Goal: Communication & Community: Ask a question

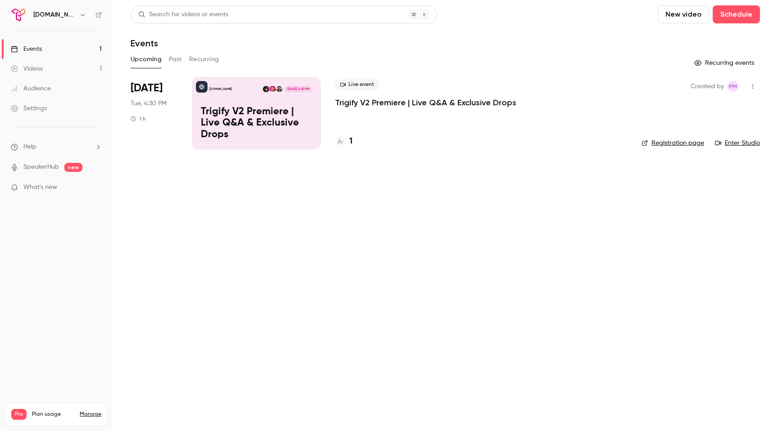
click at [362, 103] on p "Trigify V2 Premiere | Live Q&A & Exclusive Drops" at bounding box center [425, 102] width 181 height 11
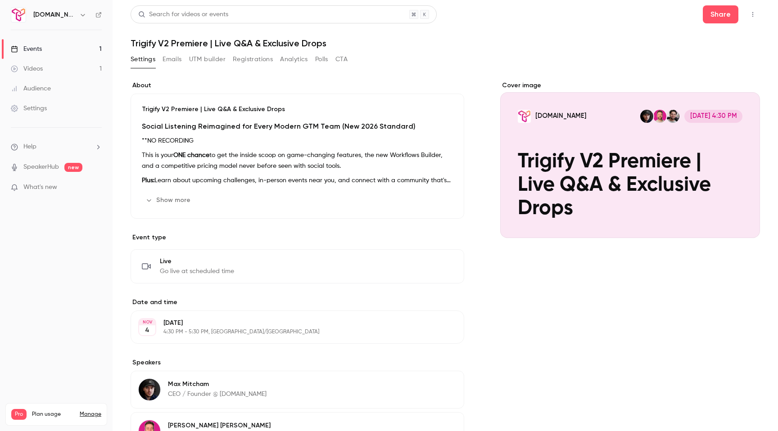
click at [25, 91] on div "Audience" at bounding box center [31, 88] width 40 height 9
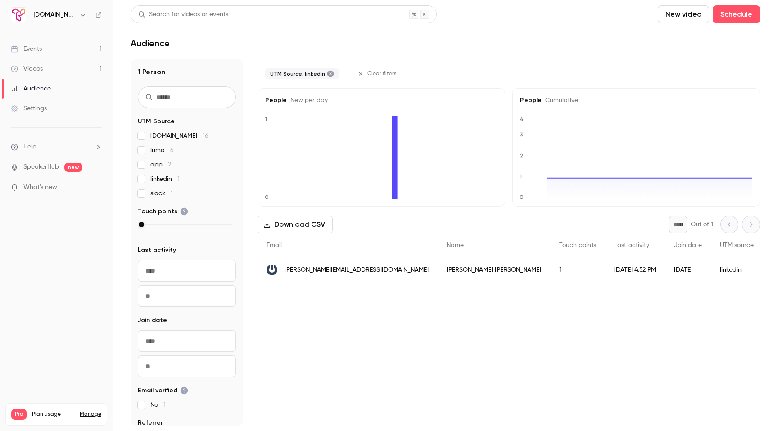
click at [145, 179] on label "linkedin 1" at bounding box center [187, 179] width 98 height 9
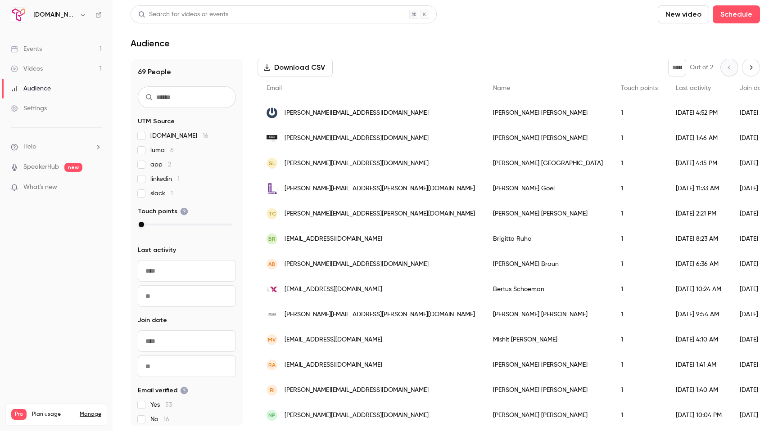
click at [51, 107] on link "Settings" at bounding box center [56, 109] width 113 height 20
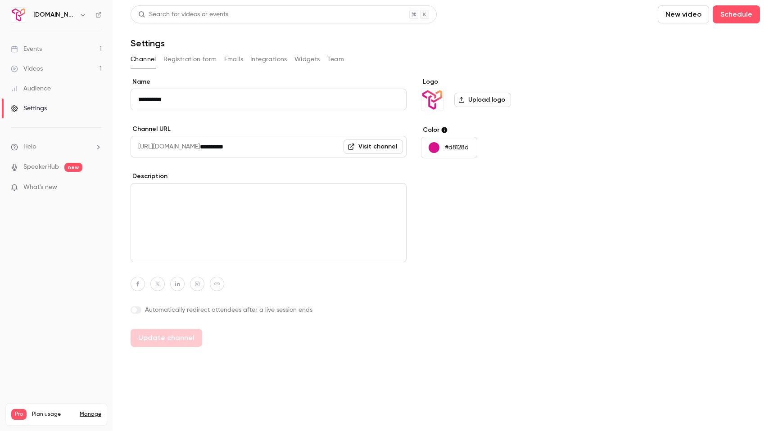
click at [48, 86] on div "Audience" at bounding box center [31, 88] width 40 height 9
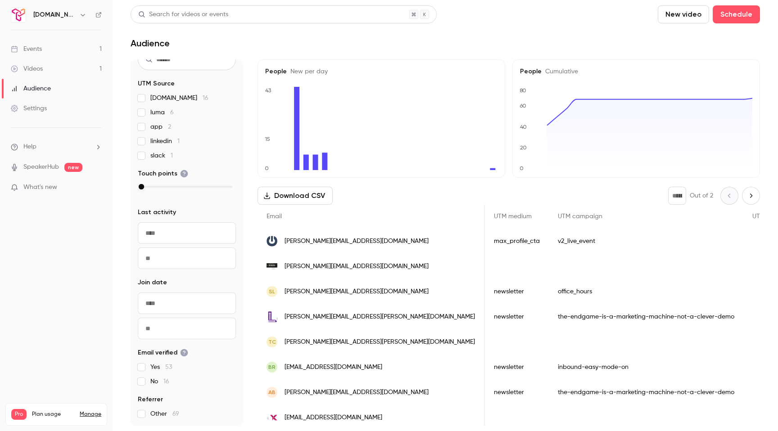
scroll to position [0, 363]
click at [40, 86] on div "Audience" at bounding box center [31, 88] width 40 height 9
click at [145, 139] on label "linkedin 1" at bounding box center [187, 141] width 98 height 9
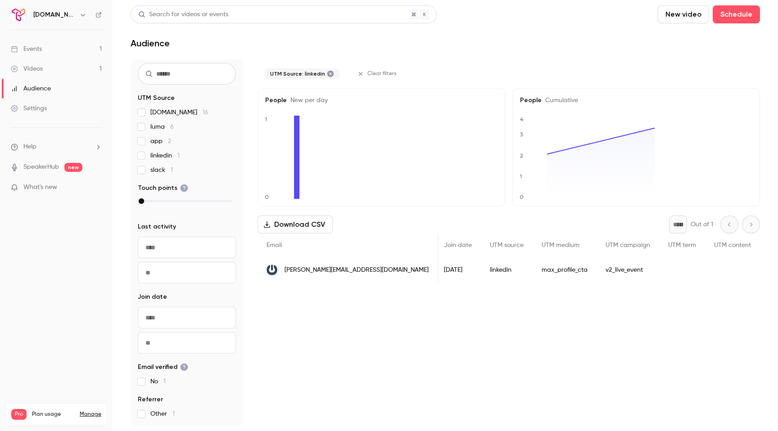
scroll to position [0, 112]
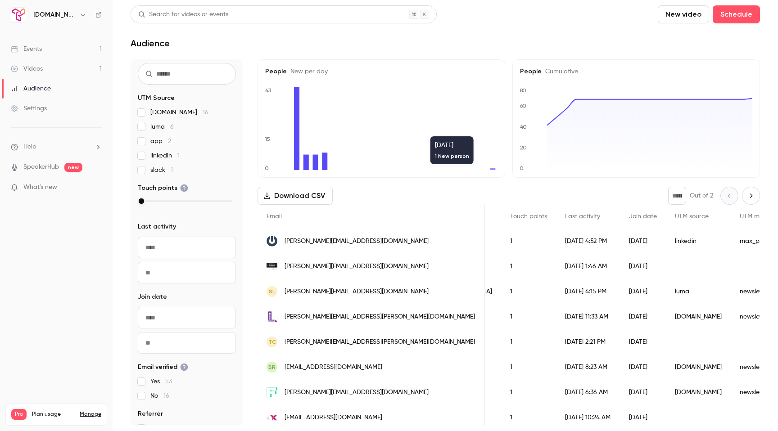
click at [492, 169] on icon at bounding box center [492, 169] width 5 height 2
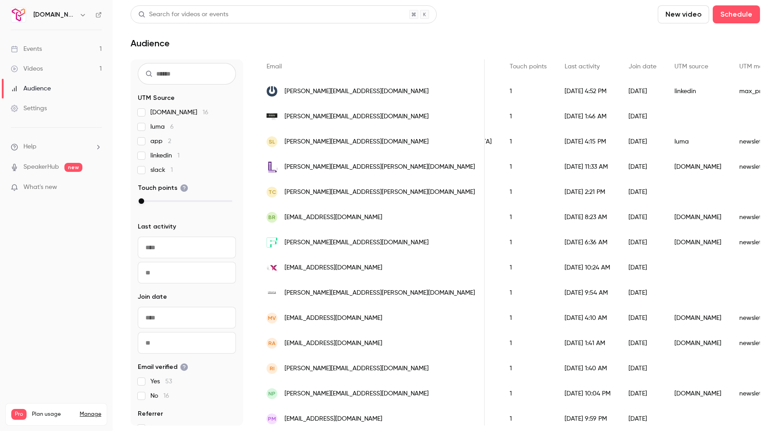
scroll to position [0, 0]
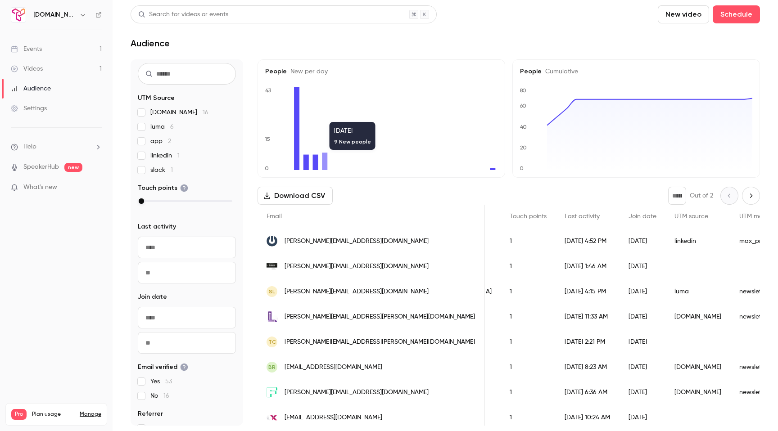
click at [280, 243] on div "raul@dogoodwork.io" at bounding box center [371, 241] width 227 height 25
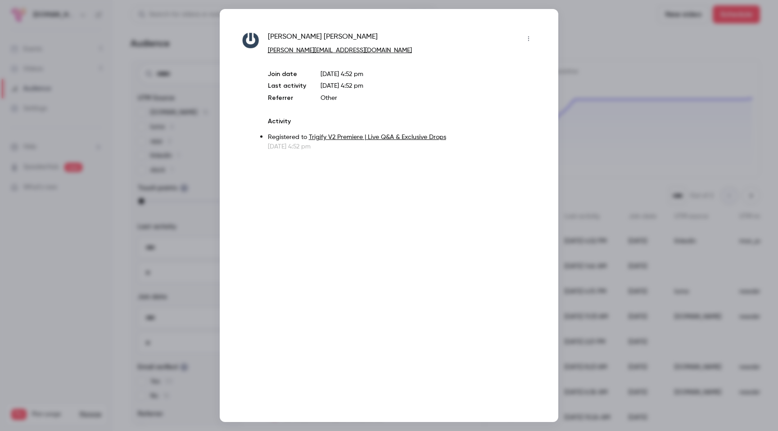
click at [530, 37] on icon "button" at bounding box center [528, 39] width 7 height 6
click at [589, 38] on div at bounding box center [389, 215] width 778 height 431
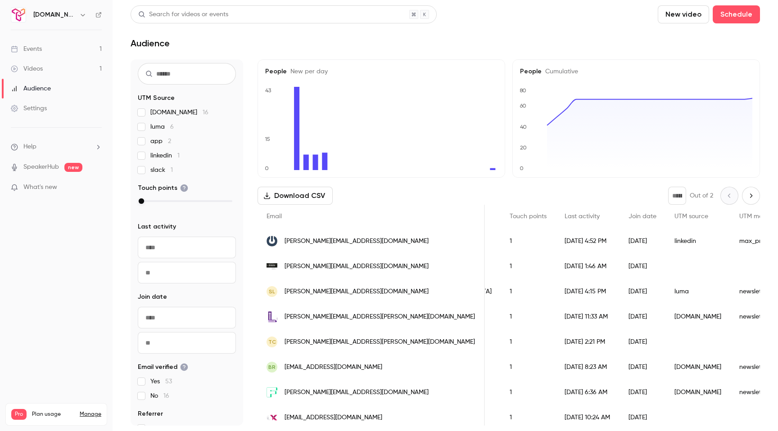
click at [27, 108] on div "Settings" at bounding box center [29, 108] width 36 height 9
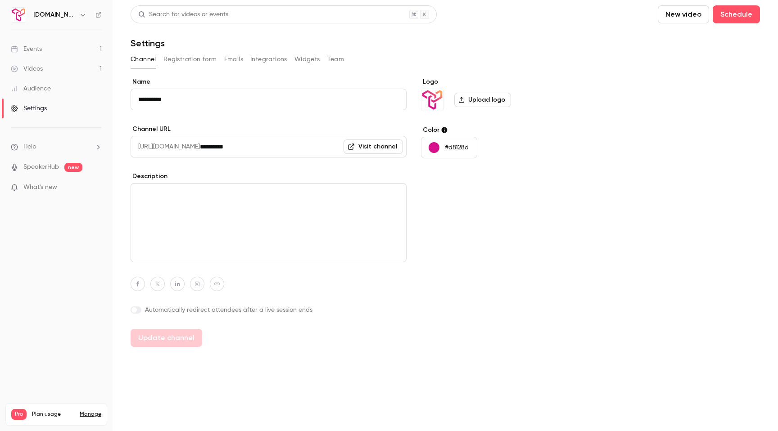
click at [44, 186] on span "What's new" at bounding box center [40, 187] width 34 height 9
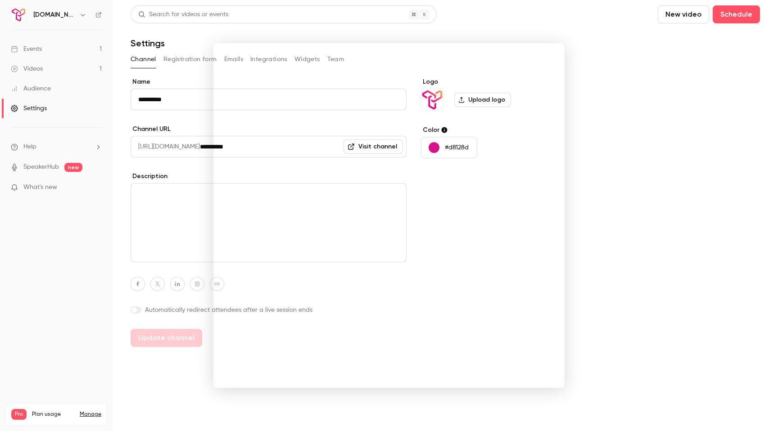
click at [645, 114] on div at bounding box center [389, 215] width 778 height 431
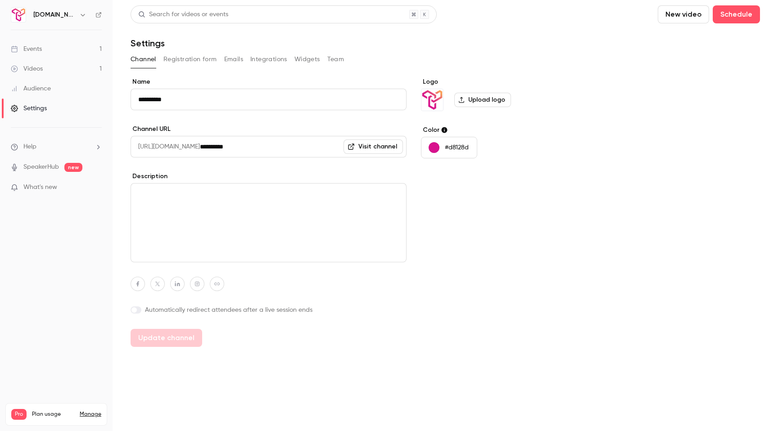
click at [80, 56] on link "Events 1" at bounding box center [56, 49] width 113 height 20
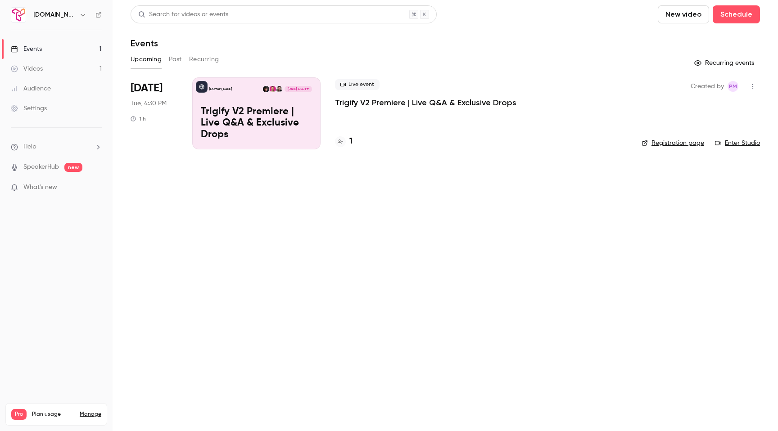
click at [753, 89] on icon "button" at bounding box center [752, 86] width 7 height 6
click at [70, 104] on link "Settings" at bounding box center [56, 109] width 113 height 20
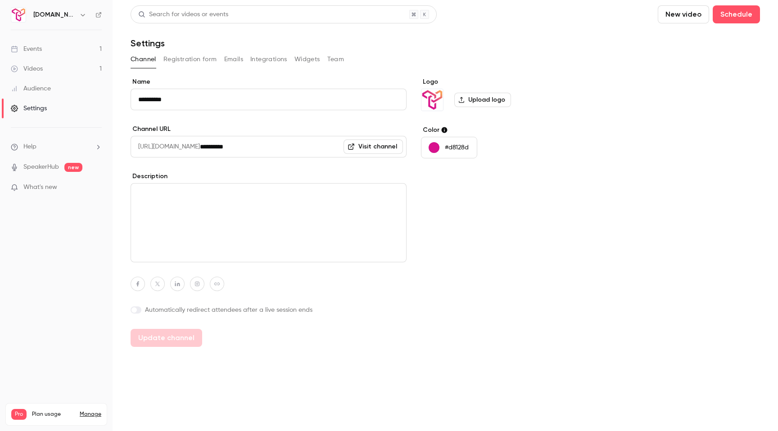
click at [50, 84] on div "Audience" at bounding box center [31, 88] width 40 height 9
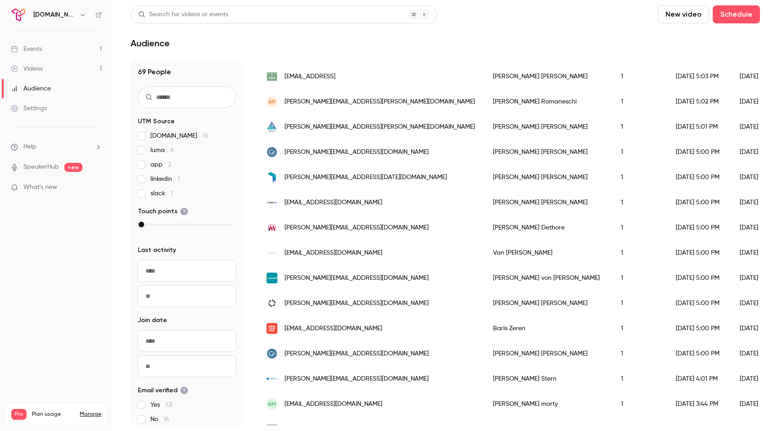
scroll to position [730, 0]
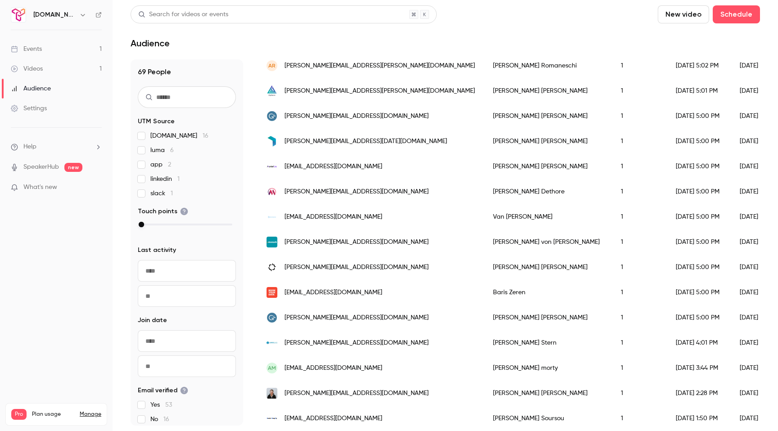
click at [43, 14] on h6 "[DOMAIN_NAME]" at bounding box center [54, 14] width 42 height 9
click at [81, 15] on icon "button" at bounding box center [83, 15] width 4 height 2
click at [57, 56] on div "Trigify.io piers@trigify.io Billing Pro New channel Log out" at bounding box center [75, 90] width 135 height 106
click at [64, 244] on div at bounding box center [389, 215] width 778 height 431
click at [37, 145] on li "Help" at bounding box center [56, 146] width 91 height 9
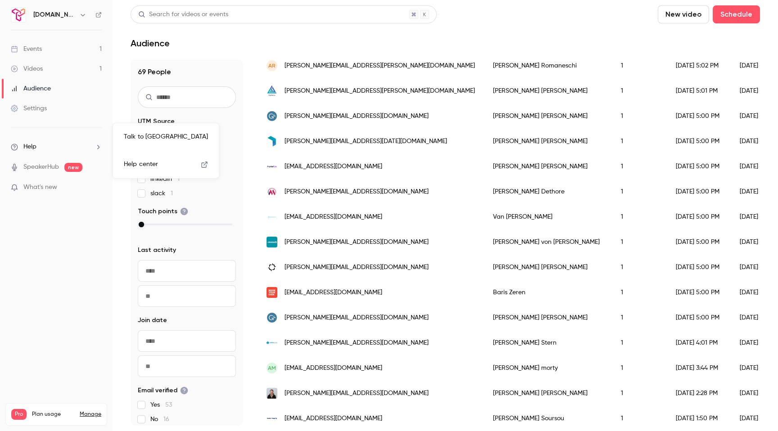
click at [137, 142] on link "Talk to us" at bounding box center [166, 137] width 99 height 24
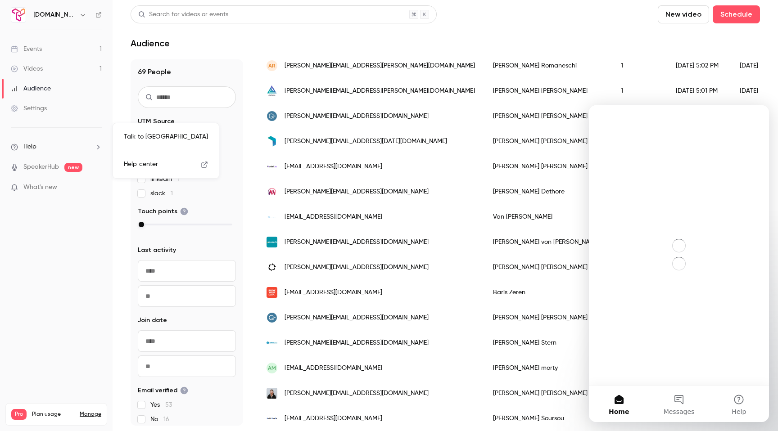
scroll to position [0, 0]
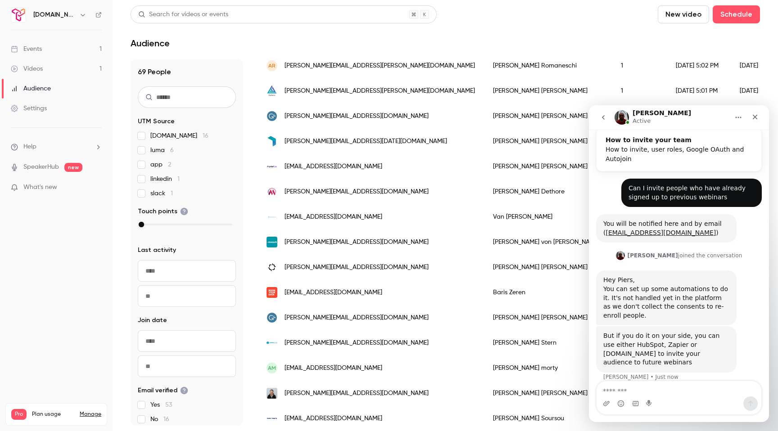
scroll to position [42, 0]
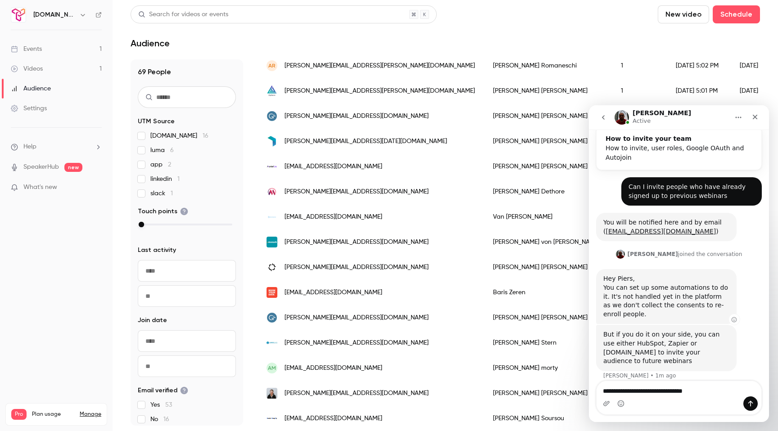
type textarea "**********"
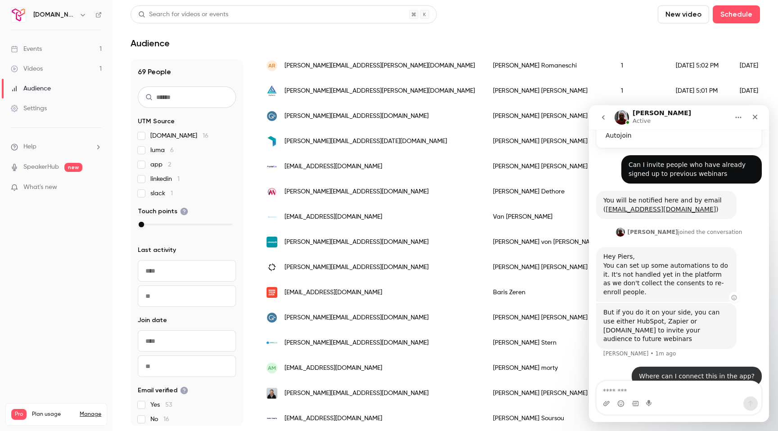
scroll to position [68, 0]
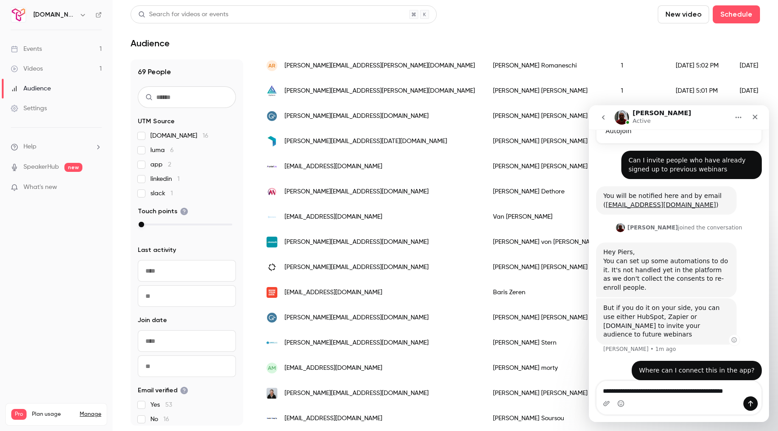
type textarea "**********"
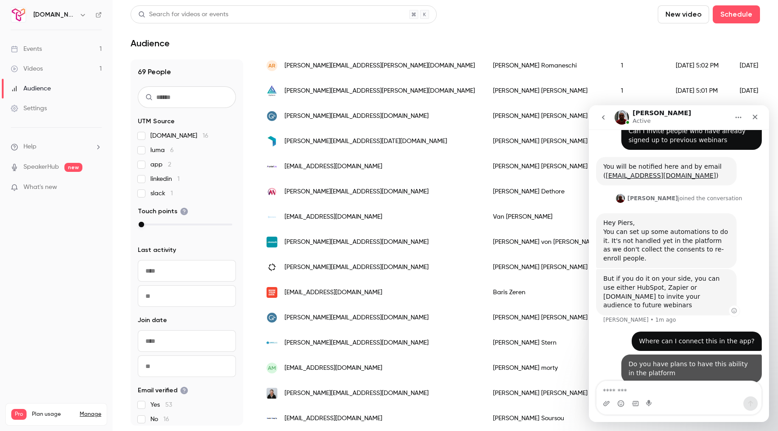
scroll to position [98, 0]
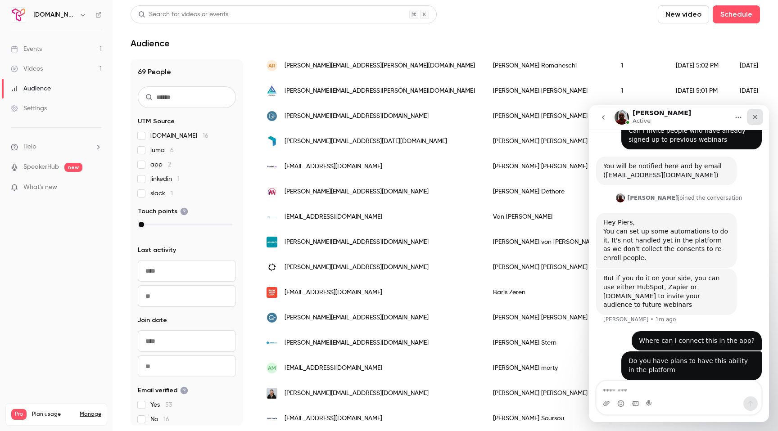
click at [756, 114] on icon "Close" at bounding box center [754, 116] width 7 height 7
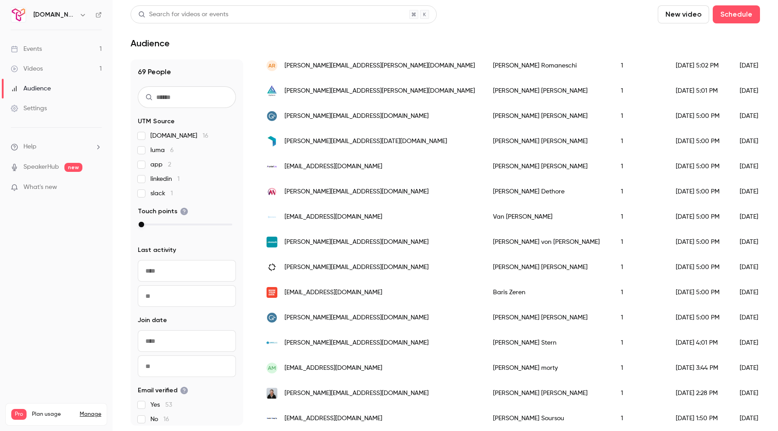
scroll to position [133, 0]
click at [41, 67] on div "Videos" at bounding box center [27, 68] width 32 height 9
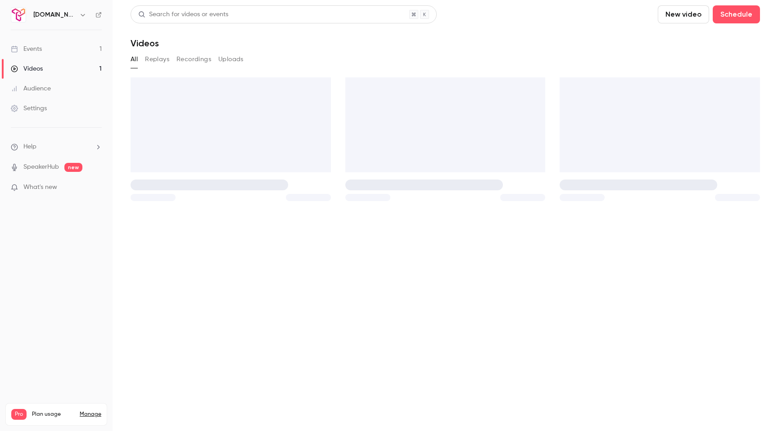
click at [50, 44] on link "Events 1" at bounding box center [56, 49] width 113 height 20
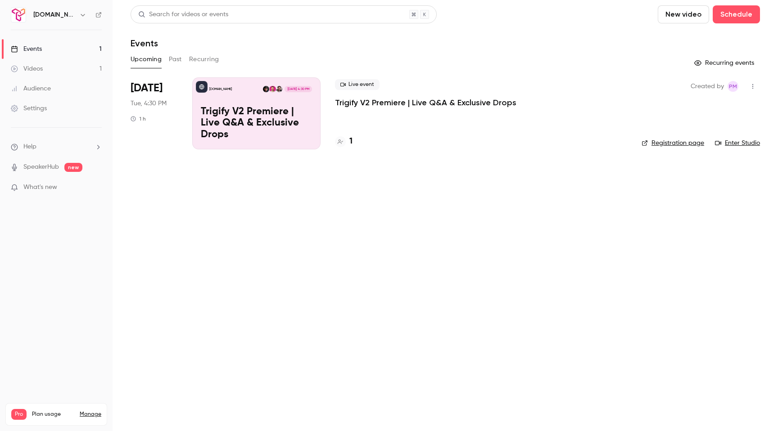
click at [757, 83] on button "button" at bounding box center [752, 86] width 14 height 14
click at [717, 104] on li "Share" at bounding box center [710, 109] width 97 height 23
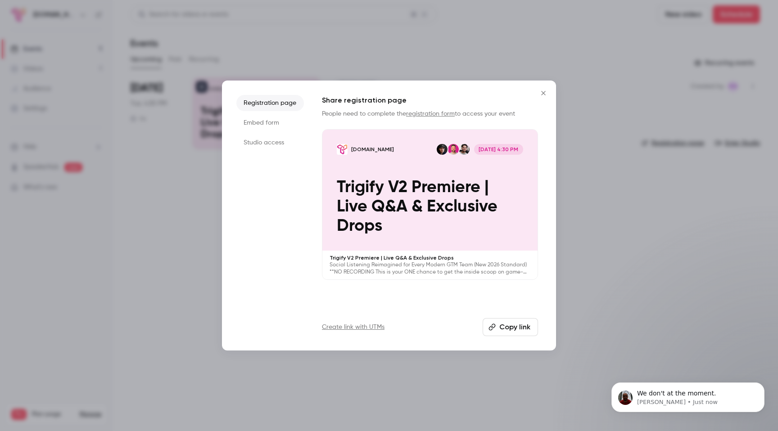
scroll to position [159, 0]
click at [545, 95] on icon "Close" at bounding box center [543, 93] width 11 height 7
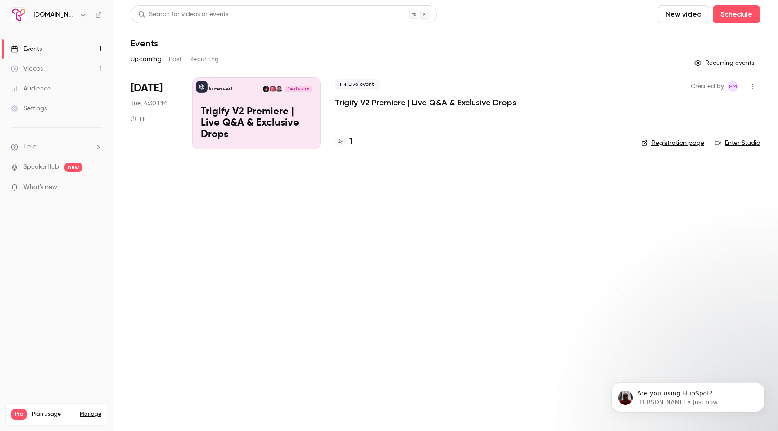
scroll to position [145, 0]
click at [681, 395] on span "Are you using HubSpot?" at bounding box center [675, 393] width 76 height 7
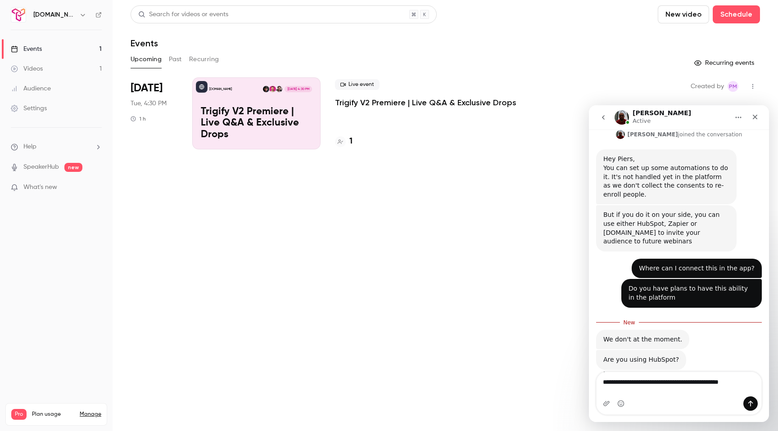
scroll to position [169, 0]
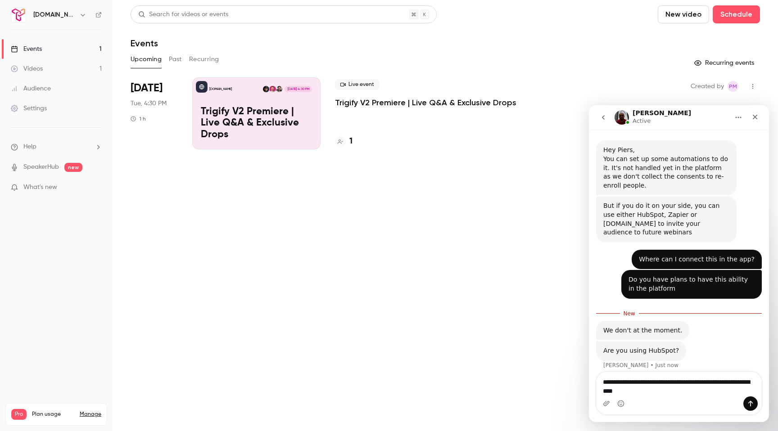
drag, startPoint x: 643, startPoint y: 382, endPoint x: 613, endPoint y: 382, distance: 30.2
click at [613, 382] on textarea "**********" at bounding box center [678, 384] width 165 height 24
type textarea "**********"
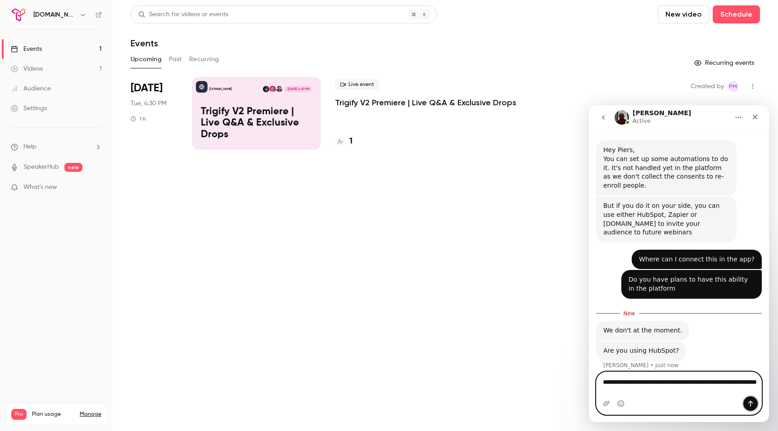
click at [750, 402] on icon "Send a message…" at bounding box center [750, 404] width 5 height 6
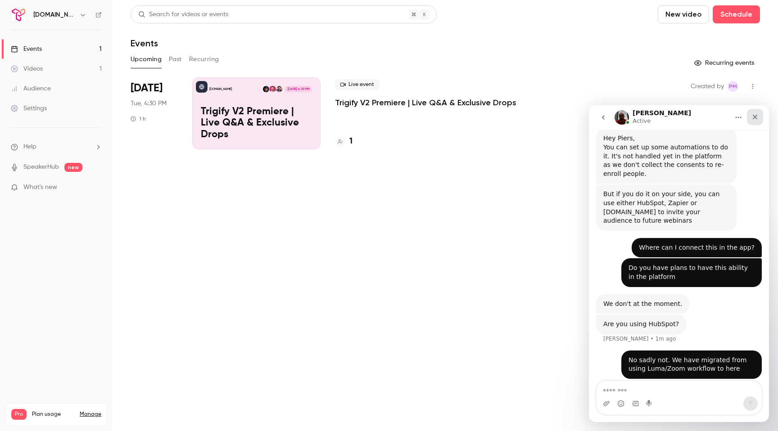
click at [754, 115] on icon "Close" at bounding box center [754, 116] width 7 height 7
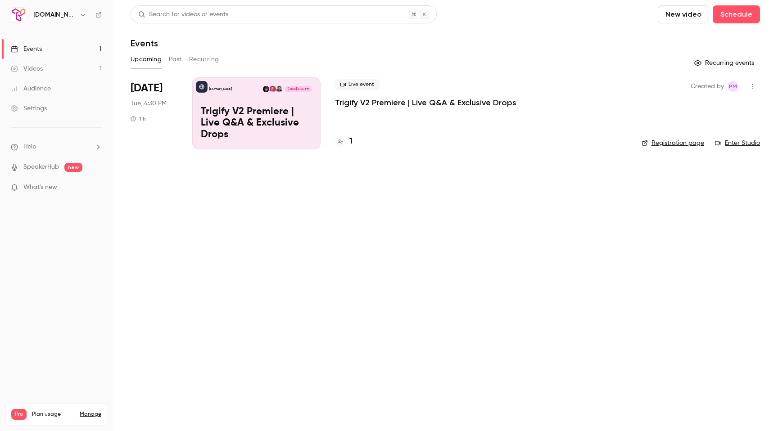
scroll to position [216, 0]
click at [93, 149] on li "Help" at bounding box center [56, 146] width 91 height 9
click at [171, 140] on link "Talk to us" at bounding box center [166, 137] width 99 height 24
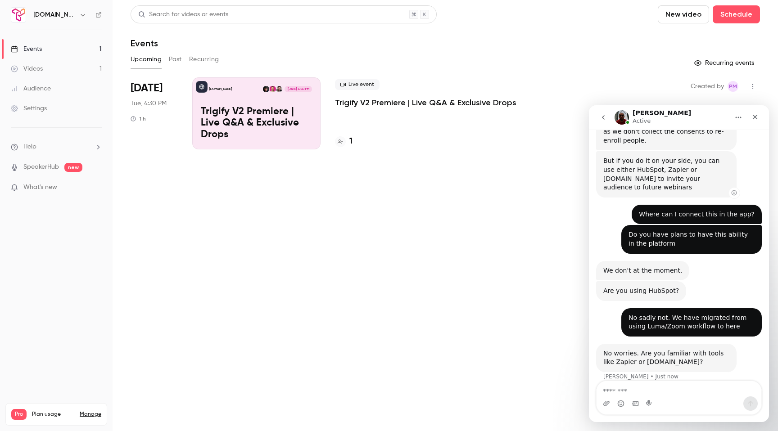
scroll to position [217, 0]
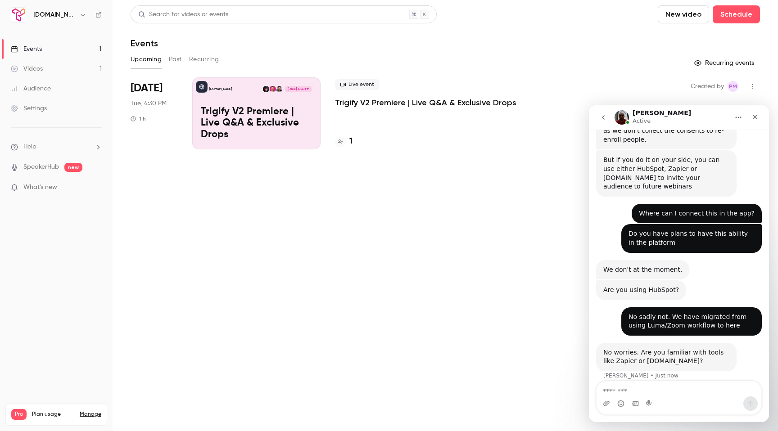
click at [699, 224] on div "Do you have plans to have this ability in the platform • 2m ago" at bounding box center [691, 238] width 140 height 28
click at [656, 388] on textarea "Message…" at bounding box center [678, 388] width 165 height 15
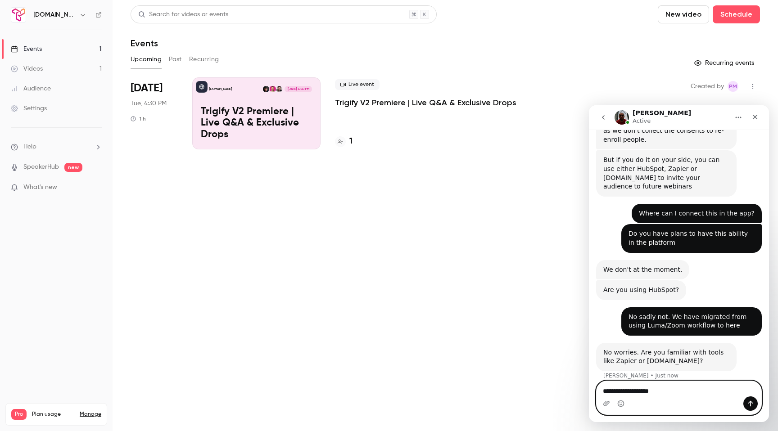
drag, startPoint x: 661, startPoint y: 392, endPoint x: 614, endPoint y: 391, distance: 47.3
click at [614, 391] on textarea "**********" at bounding box center [678, 388] width 165 height 15
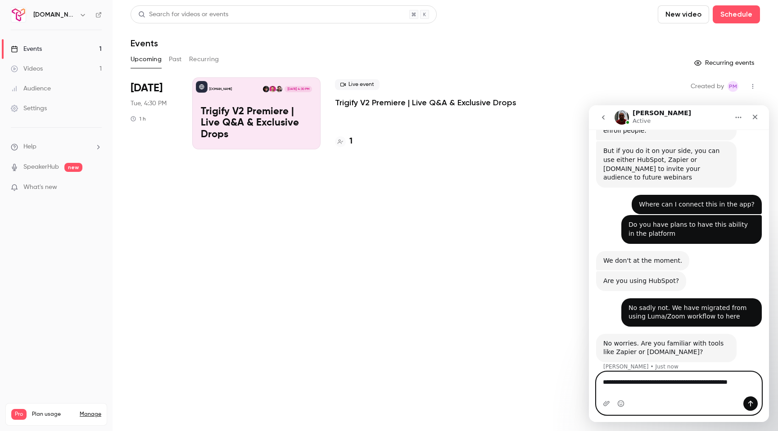
scroll to position [226, 0]
click at [657, 391] on textarea "**********" at bounding box center [678, 384] width 165 height 24
click at [674, 390] on textarea "**********" at bounding box center [678, 384] width 165 height 24
click at [694, 391] on textarea "**********" at bounding box center [678, 384] width 165 height 24
click at [717, 392] on textarea "**********" at bounding box center [678, 384] width 165 height 24
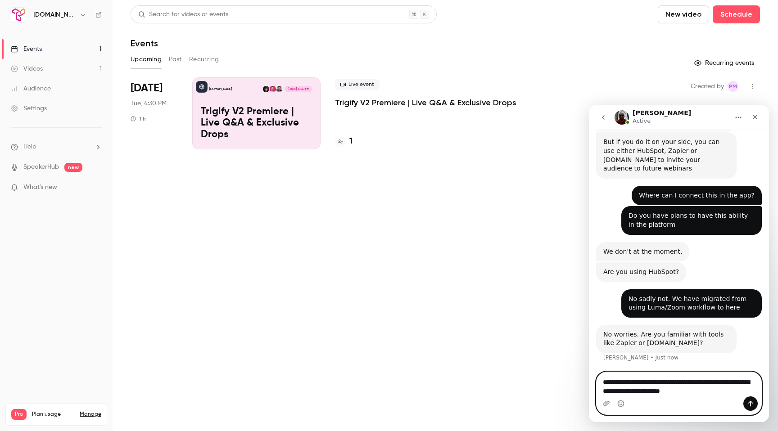
scroll to position [244, 0]
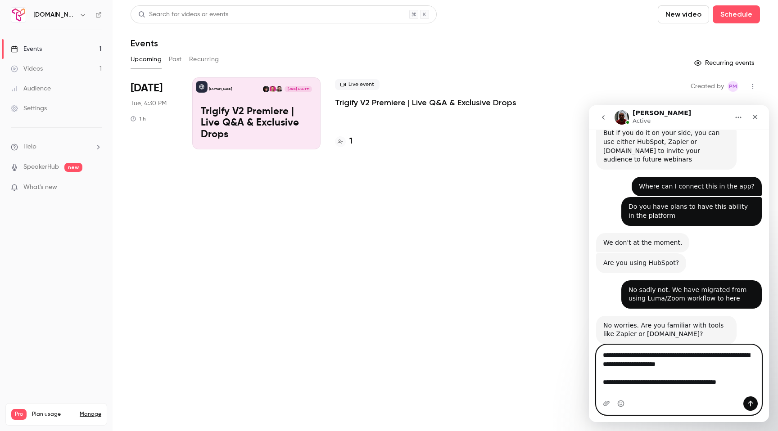
type textarea "**********"
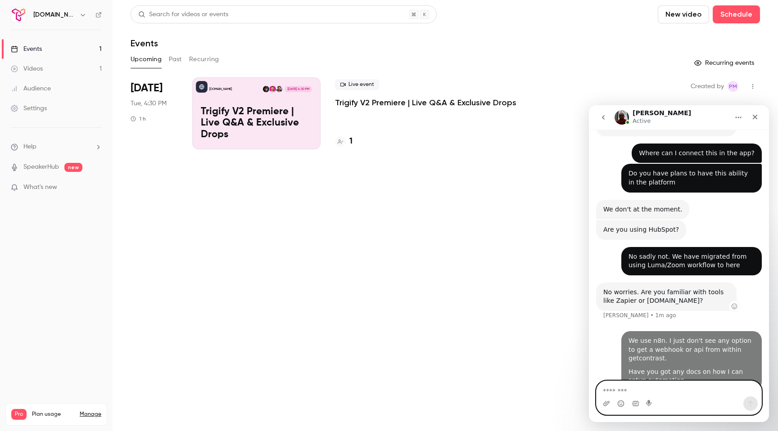
scroll to position [283, 0]
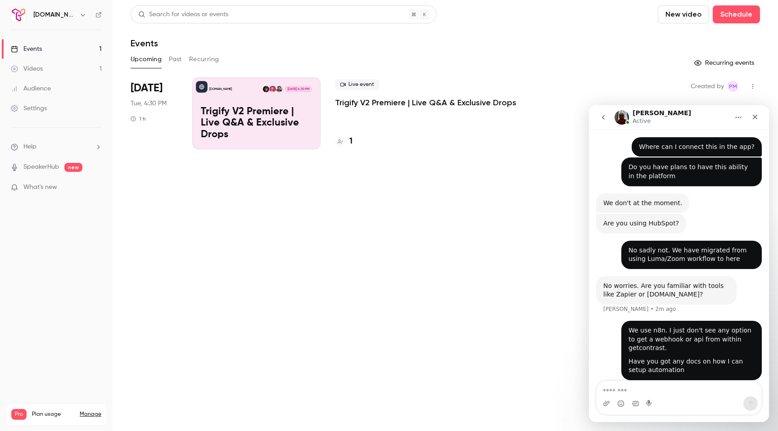
click at [521, 245] on main "Search for videos or events New video Schedule Events Upcoming Past Recurring R…" at bounding box center [445, 215] width 665 height 431
click at [755, 119] on icon "Close" at bounding box center [754, 116] width 7 height 7
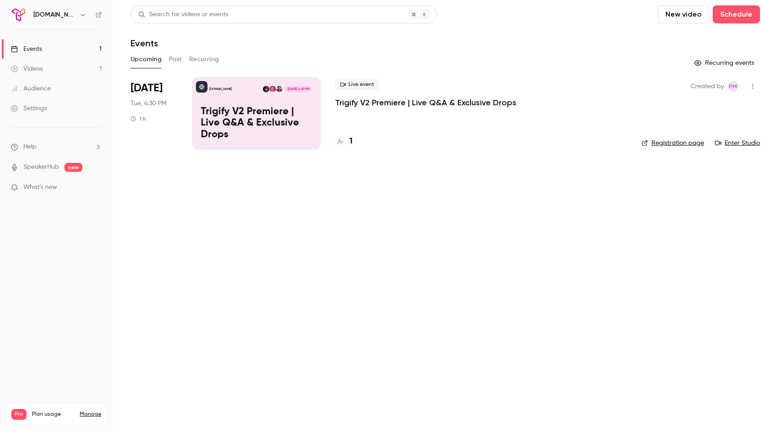
scroll to position [318, 0]
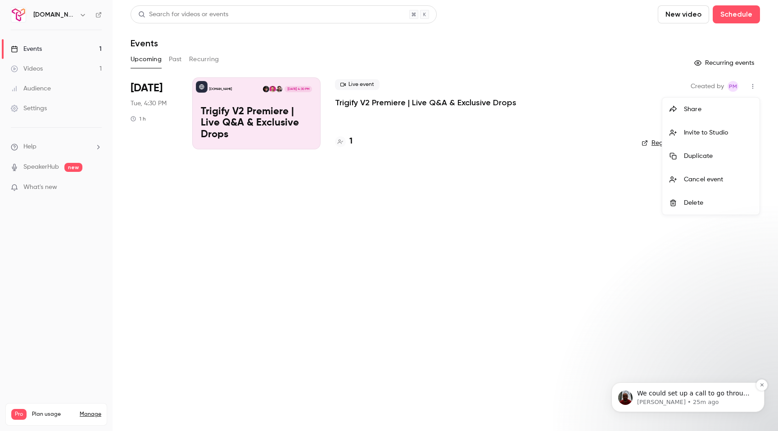
click at [674, 390] on span "We could set up a call to go through this doc as it's not super straightforward" at bounding box center [694, 402] width 114 height 25
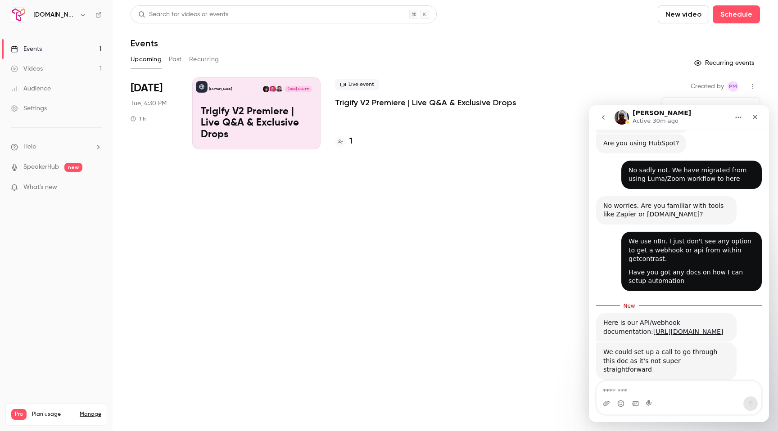
scroll to position [363, 0]
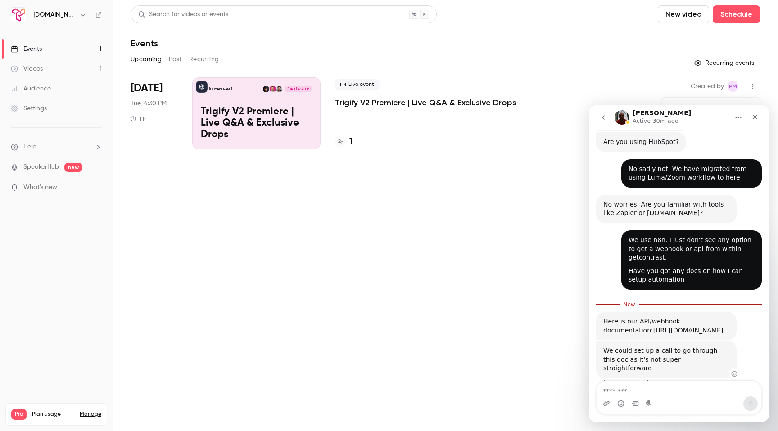
click at [659, 351] on div "We could set up a call to go through this doc as it's not super straightforward" at bounding box center [666, 360] width 126 height 27
click at [574, 85] on div at bounding box center [389, 215] width 778 height 431
click at [754, 114] on icon "Close" at bounding box center [754, 116] width 7 height 7
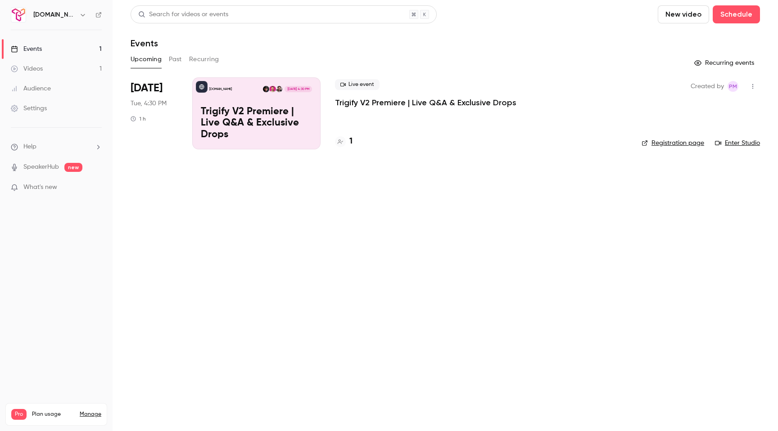
scroll to position [348, 0]
